Goal: Information Seeking & Learning: Learn about a topic

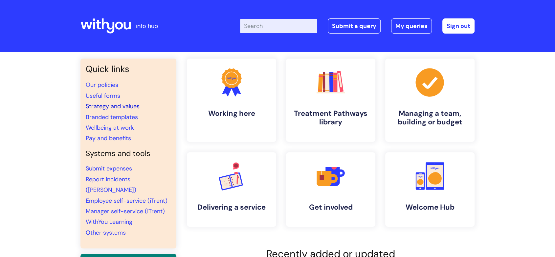
click at [120, 109] on link "Strategy and values" at bounding box center [113, 106] width 54 height 8
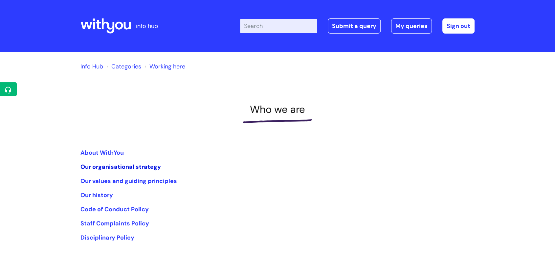
click at [108, 168] on link "Our organisational strategy" at bounding box center [121, 167] width 81 height 8
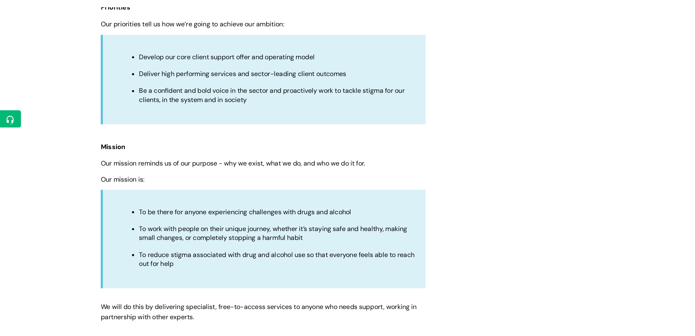
scroll to position [511, 0]
